Goal: Task Accomplishment & Management: Manage account settings

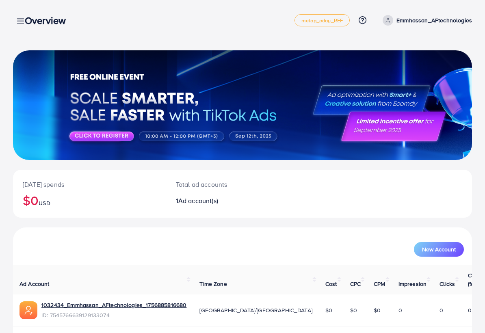
click at [18, 18] on div "Overview" at bounding box center [48, 21] width 61 height 12
click at [20, 20] on div "Overview" at bounding box center [48, 21] width 61 height 12
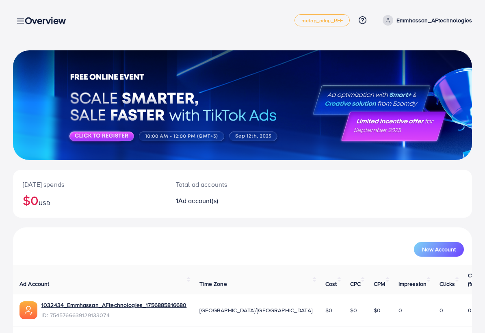
click at [20, 20] on div "Overview" at bounding box center [48, 21] width 61 height 12
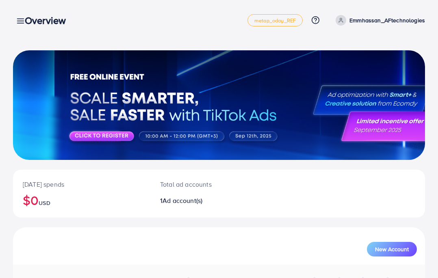
click at [22, 20] on div "Overview" at bounding box center [48, 21] width 61 height 12
click at [19, 15] on div "Overview" at bounding box center [48, 21] width 61 height 12
click at [37, 15] on h3 "Overview" at bounding box center [49, 21] width 48 height 12
click at [37, 19] on h3 "Overview" at bounding box center [49, 21] width 48 height 12
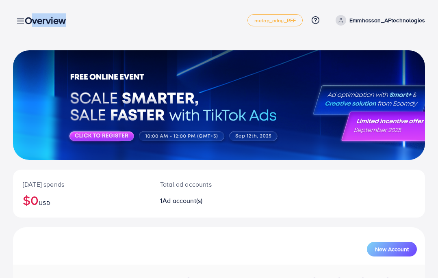
click at [37, 19] on h3 "Overview" at bounding box center [49, 21] width 48 height 12
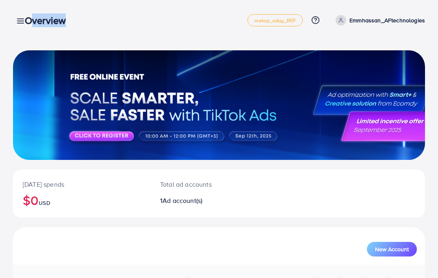
click at [31, 19] on h3 "Overview" at bounding box center [49, 21] width 48 height 12
click at [26, 19] on h3 "Overview" at bounding box center [49, 21] width 48 height 12
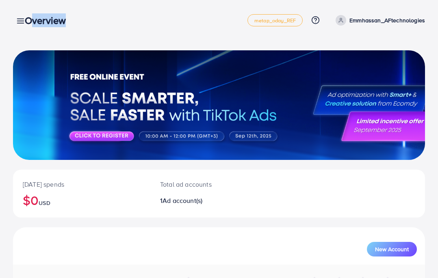
click at [26, 19] on h3 "Overview" at bounding box center [49, 21] width 48 height 12
click at [20, 19] on div "Overview" at bounding box center [48, 21] width 61 height 12
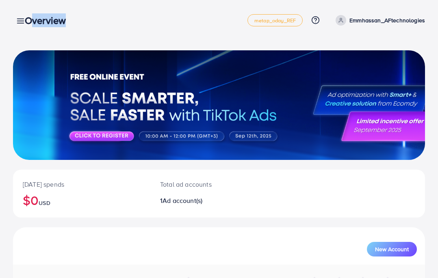
click at [20, 19] on div "Overview" at bounding box center [48, 21] width 61 height 12
click at [117, 131] on div at bounding box center [219, 105] width 412 height 110
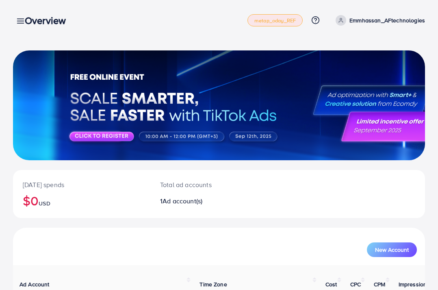
click at [276, 22] on span "metap_oday_REF" at bounding box center [274, 20] width 41 height 5
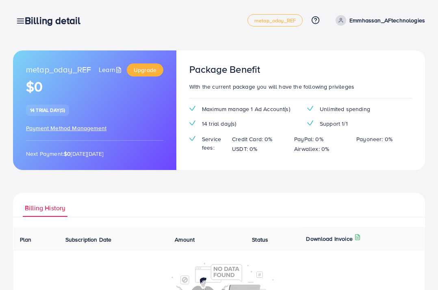
click at [19, 20] on div "Billing detail" at bounding box center [55, 21] width 75 height 12
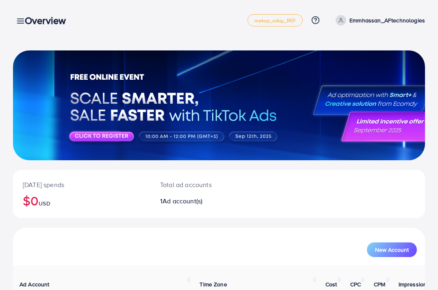
click at [17, 19] on icon at bounding box center [20, 21] width 9 height 9
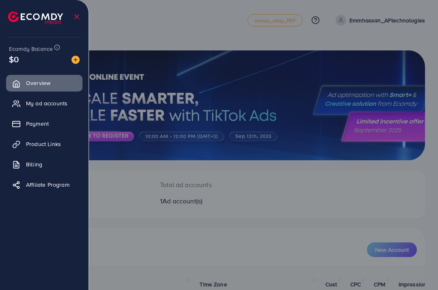
click at [112, 15] on div at bounding box center [219, 174] width 438 height 348
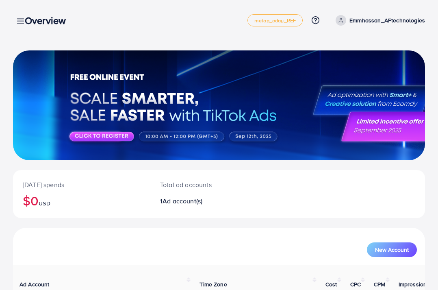
click at [17, 22] on icon at bounding box center [20, 21] width 9 height 9
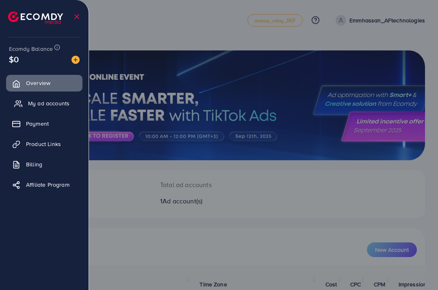
click at [39, 100] on span "My ad accounts" at bounding box center [48, 103] width 41 height 8
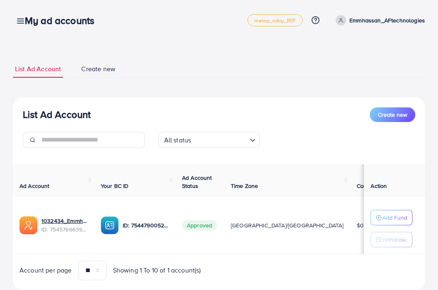
click at [22, 22] on div "My ad accounts" at bounding box center [62, 21] width 89 height 12
click at [17, 18] on icon at bounding box center [20, 21] width 9 height 9
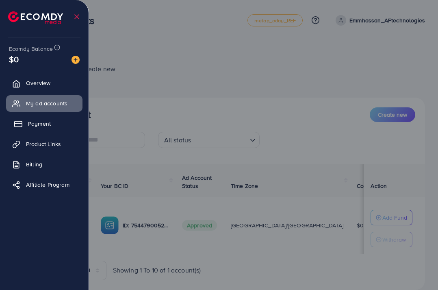
click at [42, 121] on span "Payment" at bounding box center [39, 123] width 23 height 8
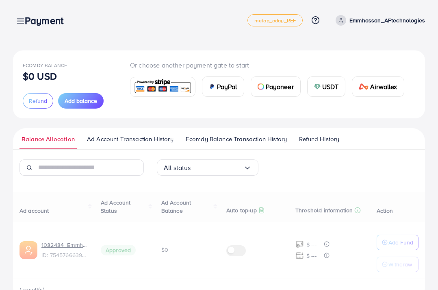
click at [41, 123] on div at bounding box center [219, 174] width 438 height 348
